Goal: Transaction & Acquisition: Purchase product/service

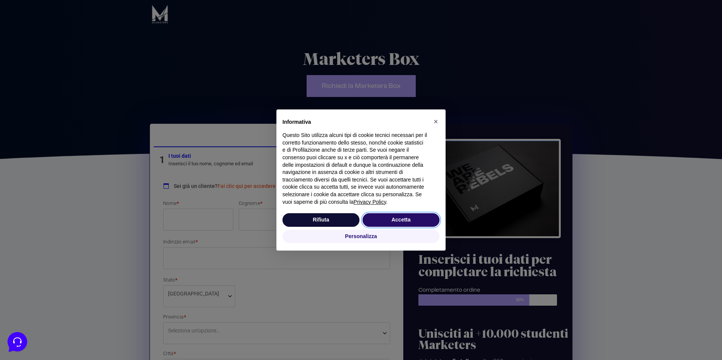
click at [394, 222] on button "Accetta" at bounding box center [400, 220] width 77 height 14
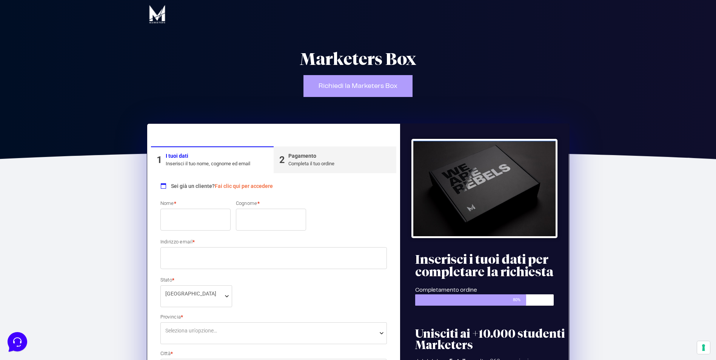
click at [180, 221] on input "Nome *" at bounding box center [195, 220] width 70 height 22
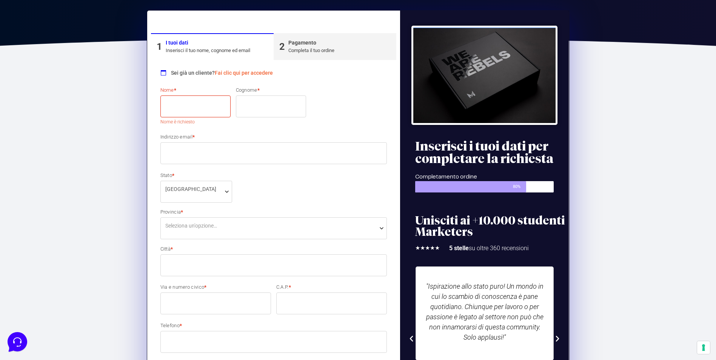
scroll to position [38, 0]
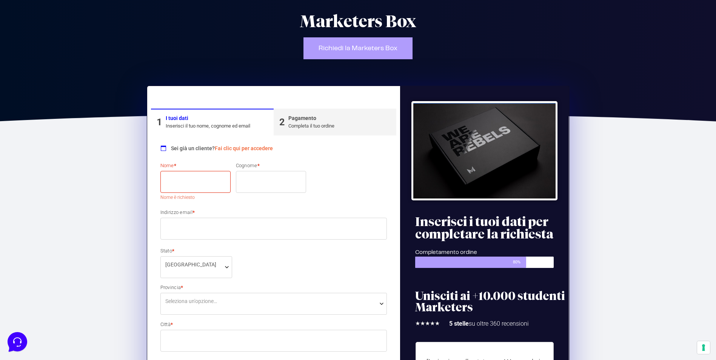
click at [331, 120] on div "Pagamento" at bounding box center [311, 118] width 46 height 8
click at [331, 121] on div "Pagamento" at bounding box center [311, 118] width 46 height 8
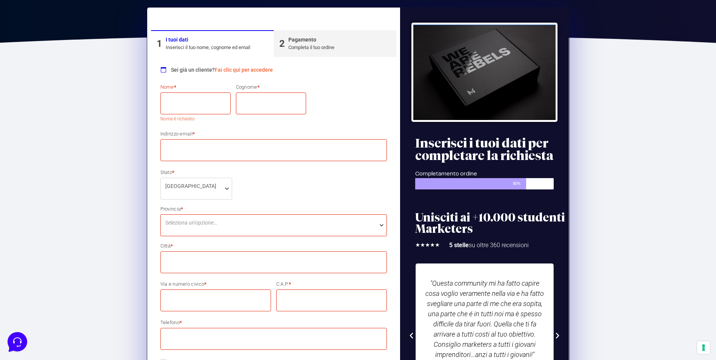
scroll to position [76, 0]
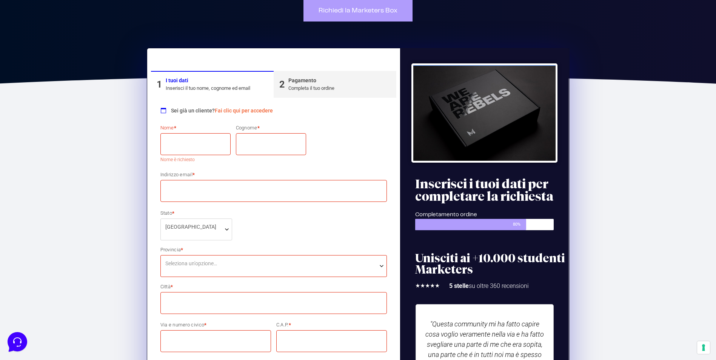
click at [190, 145] on input "Nome *" at bounding box center [195, 144] width 70 height 22
type input "Mariagrazia"
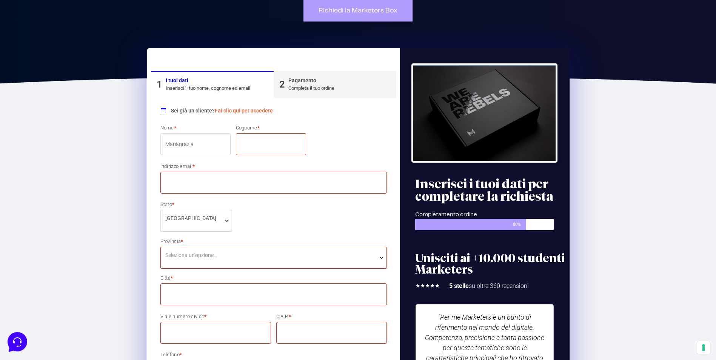
click at [251, 145] on input "Cognome *" at bounding box center [271, 144] width 70 height 22
type input "Vincenzi"
click at [245, 196] on div "Nome * [PERSON_NAME] * [PERSON_NAME] email * Stato * Seleziona un paese / una r…" at bounding box center [274, 315] width 232 height 382
click at [249, 181] on input "Indirizzo email *" at bounding box center [273, 183] width 227 height 22
type input "[EMAIL_ADDRESS][DOMAIN_NAME]"
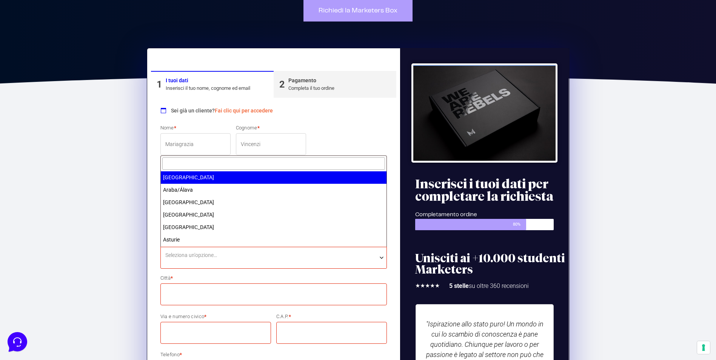
click at [243, 251] on span "Seleziona un'opzione…" at bounding box center [273, 255] width 217 height 8
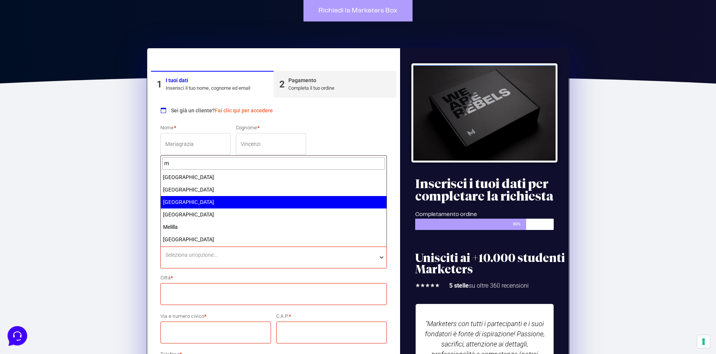
type input "m"
select select "M"
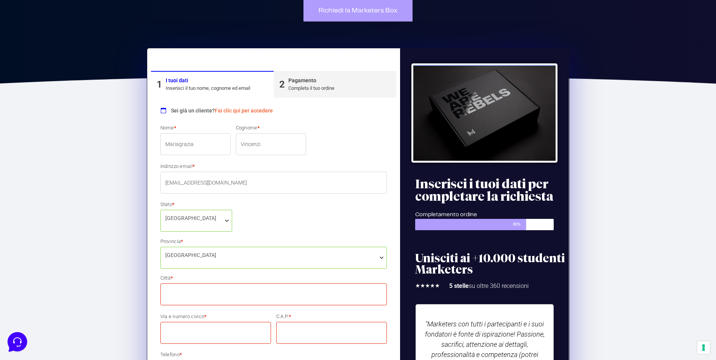
scroll to position [113, 0]
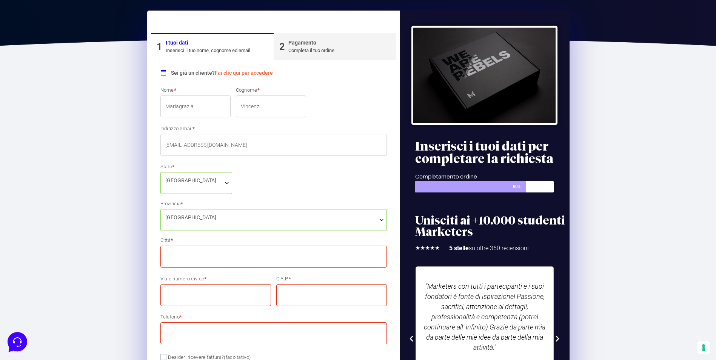
click at [232, 252] on input "Città *" at bounding box center [273, 257] width 227 height 22
type input "[GEOGRAPHIC_DATA]"
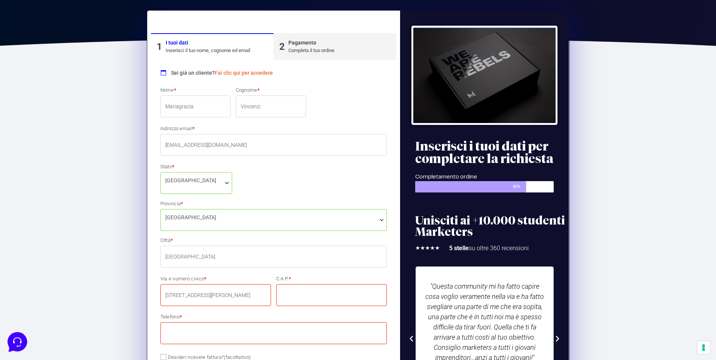
type input "[STREET_ADDRESS][PERSON_NAME]"
click at [328, 288] on input "C.A.P. *" at bounding box center [331, 295] width 111 height 22
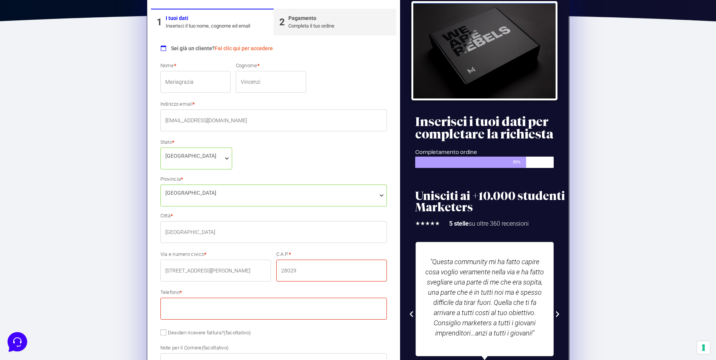
scroll to position [151, 0]
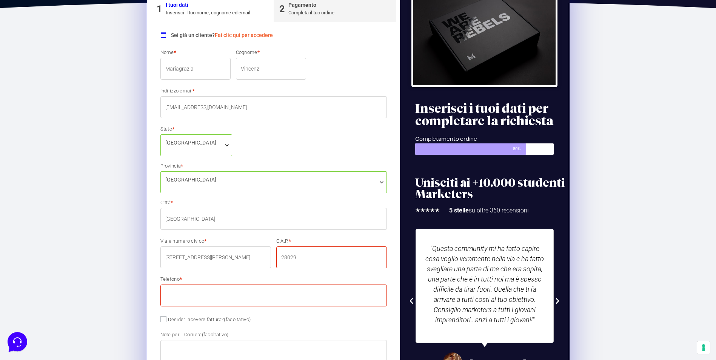
type input "28029"
click at [327, 288] on input "Telefono *" at bounding box center [273, 296] width 227 height 22
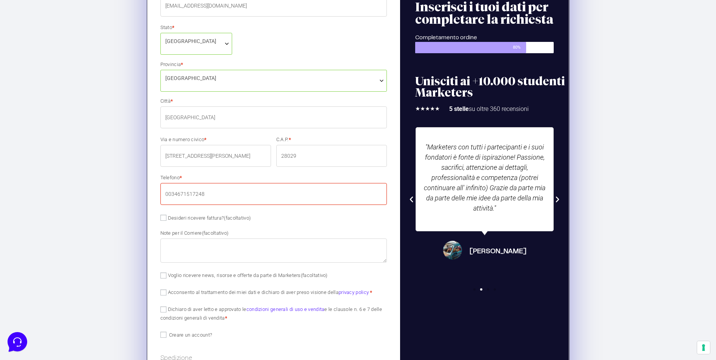
scroll to position [264, 0]
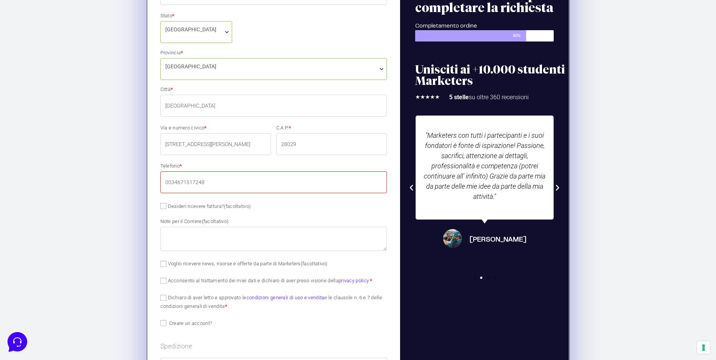
type input "0034671517248"
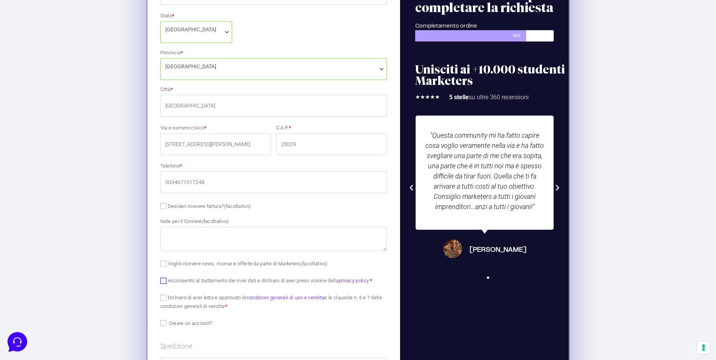
click at [163, 280] on input "Acconsento al trattamento dei miei dati e dichiaro di aver preso visione della …" at bounding box center [163, 281] width 6 height 6
checkbox input "true"
click at [163, 295] on span "Dichiaro di aver letto e approvato le condizioni generali di uso e vendita e le…" at bounding box center [271, 301] width 222 height 15
click at [165, 300] on input "Dichiaro di aver letto e approvato le condizioni generali di uso e vendita e le…" at bounding box center [163, 298] width 6 height 6
checkbox input "true"
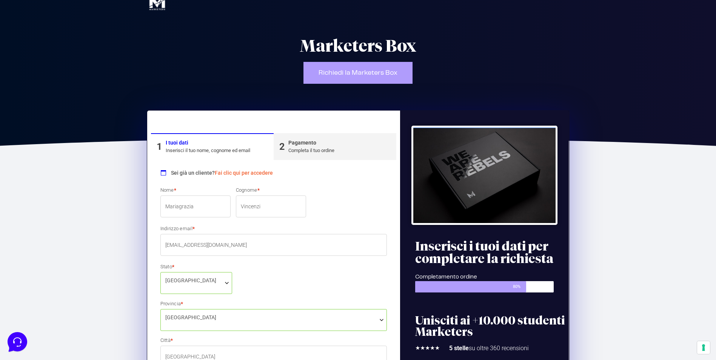
scroll to position [0, 0]
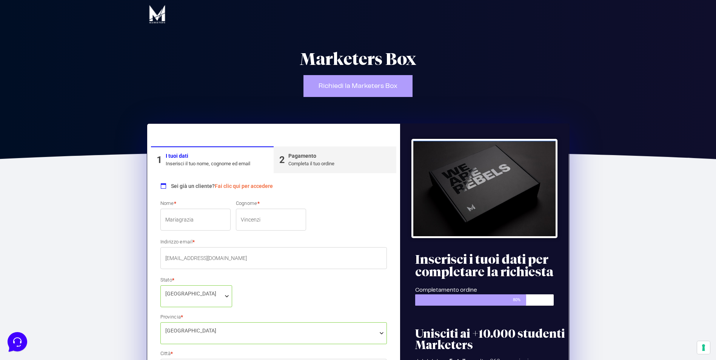
click at [334, 159] on div "Pagamento" at bounding box center [311, 156] width 46 height 8
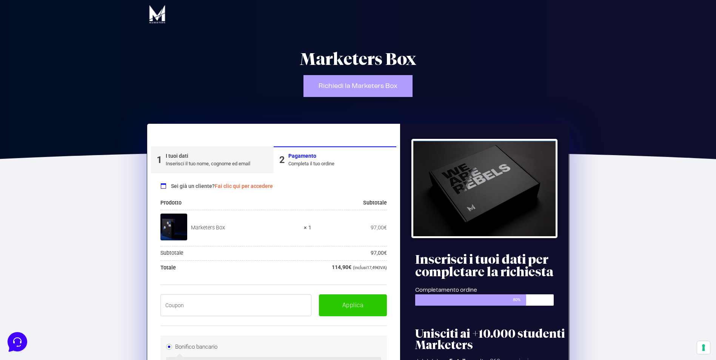
click at [217, 307] on input "text" at bounding box center [235, 305] width 151 height 22
paste input "BOXPRO100OFF"
type input "BOXPRO100OFF"
click at [345, 307] on button "Applica" at bounding box center [353, 305] width 68 height 22
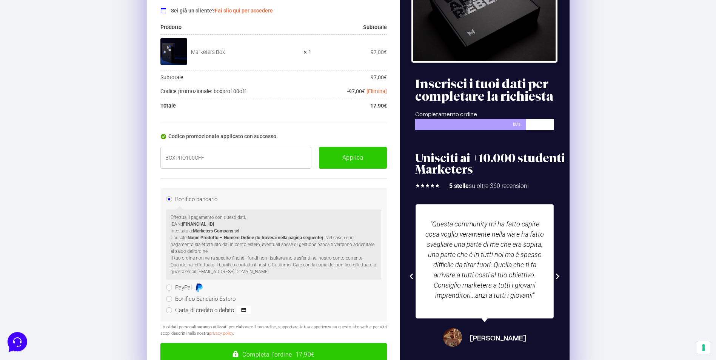
scroll to position [189, 0]
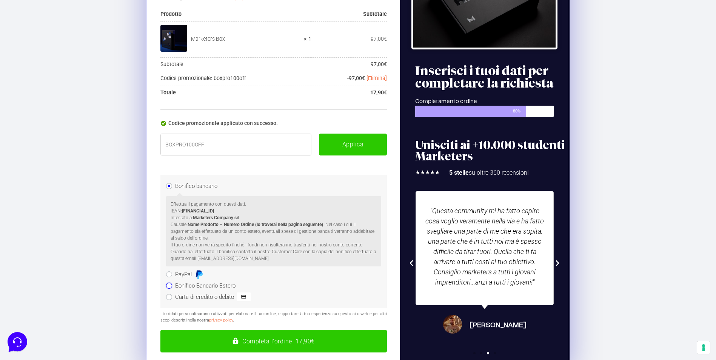
click at [170, 287] on input "Bonifico Bancario Estero" at bounding box center [169, 286] width 6 height 6
radio input "true"
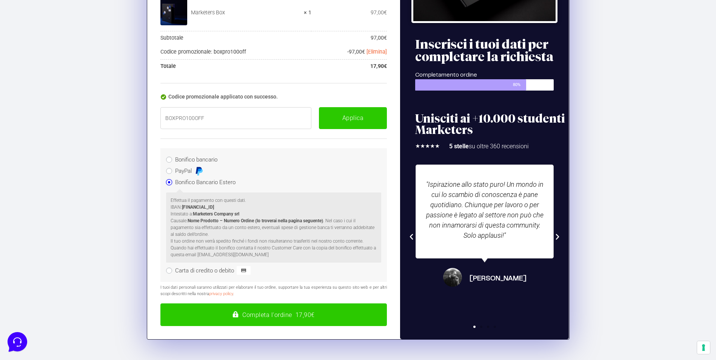
scroll to position [259, 0]
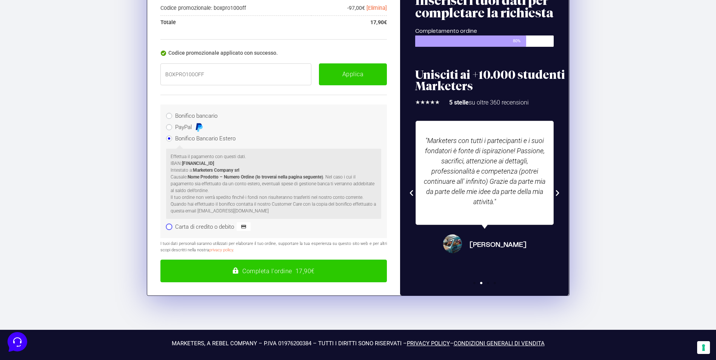
click at [170, 230] on input "Carta di credito o debito" at bounding box center [169, 227] width 6 height 6
radio input "true"
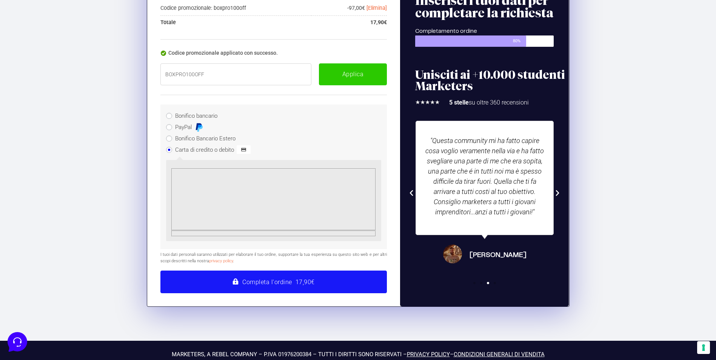
click at [266, 280] on button "Completa l'ordine 17,90€" at bounding box center [273, 282] width 227 height 23
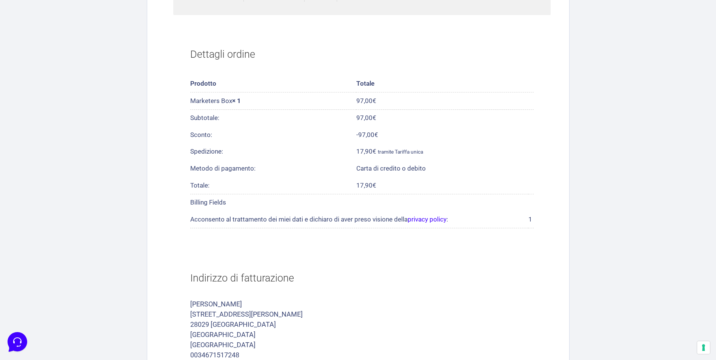
scroll to position [189, 0]
